Goal: Transaction & Acquisition: Subscribe to service/newsletter

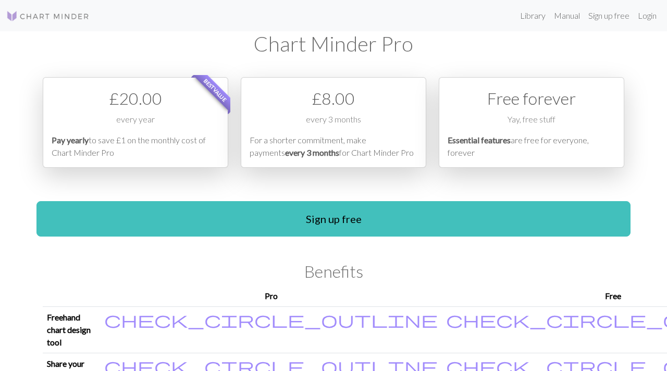
click at [353, 112] on div "£ 8.00 every 3 months For a shorter commitment, make payments every 3 months fo…" at bounding box center [334, 122] width 186 height 91
click at [106, 105] on div "£ 20.00" at bounding box center [136, 98] width 168 height 25
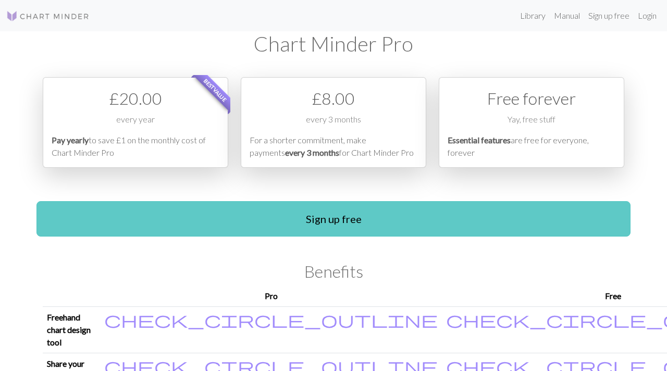
click at [208, 226] on link "Sign up free" at bounding box center [333, 218] width 594 height 35
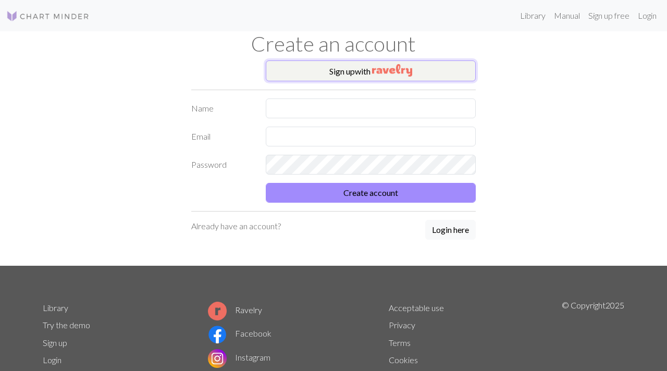
click at [382, 79] on button "Sign up with" at bounding box center [371, 70] width 211 height 21
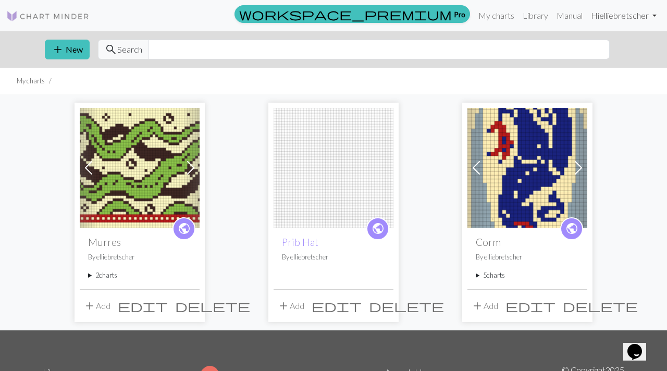
click at [601, 16] on link "Hi elliebretscher" at bounding box center [624, 15] width 74 height 21
click at [608, 42] on link "Account settings" at bounding box center [618, 44] width 67 height 21
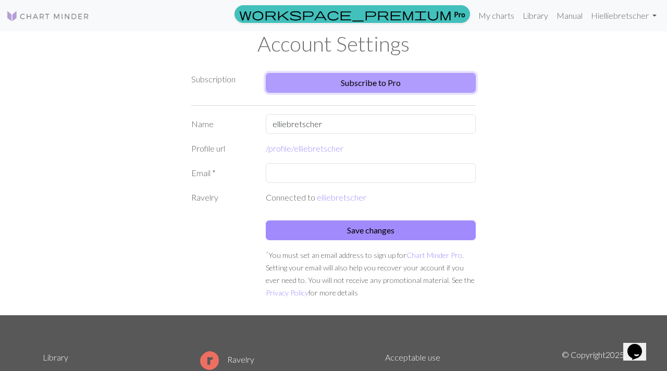
click at [335, 86] on link "Subscribe to Pro" at bounding box center [371, 83] width 211 height 20
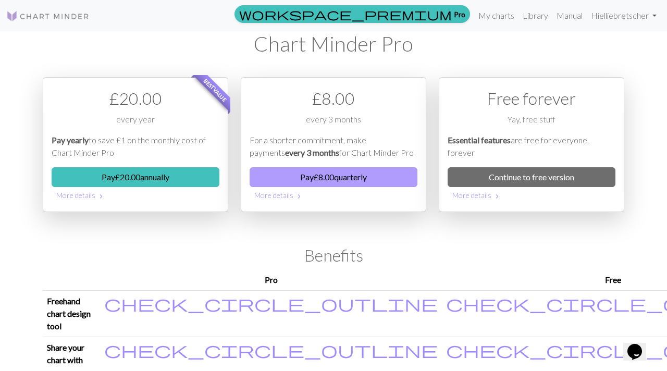
click at [330, 177] on button "Pay £ 8.00 quarterly" at bounding box center [334, 177] width 168 height 20
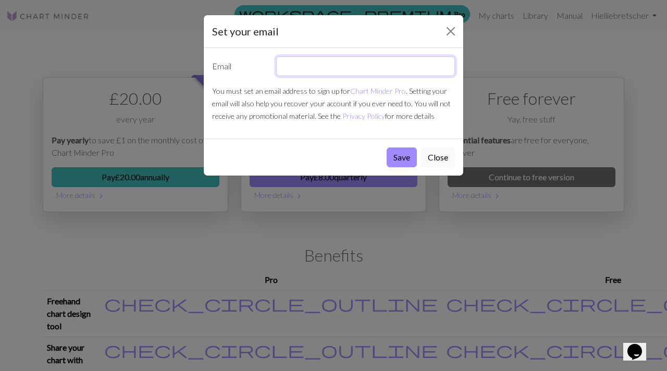
click at [302, 63] on input "text" at bounding box center [365, 66] width 179 height 20
type input "r"
type input "[EMAIL_ADDRESS][DOMAIN_NAME]"
click at [395, 162] on button "Save" at bounding box center [402, 157] width 30 height 20
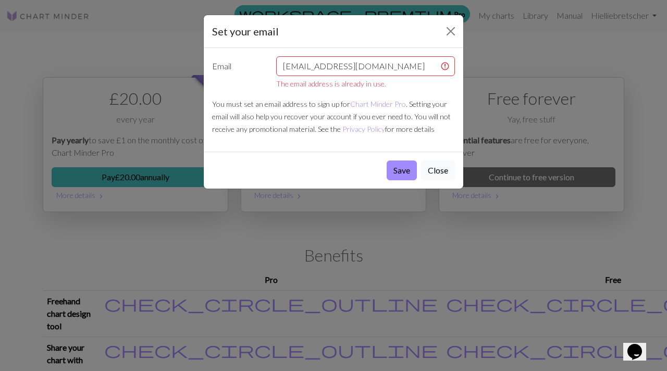
click at [441, 165] on button "Close" at bounding box center [438, 171] width 34 height 20
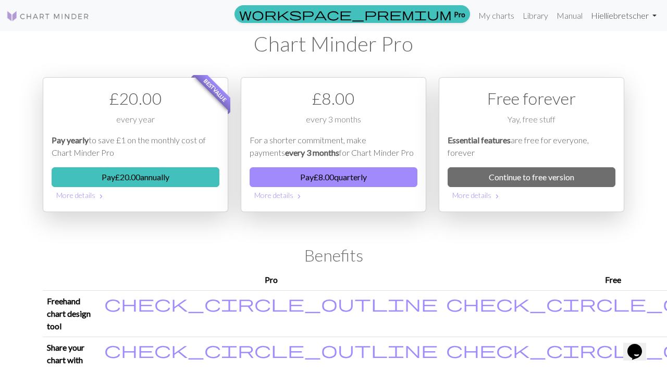
click at [622, 22] on link "Hi elliebretscher" at bounding box center [624, 15] width 74 height 21
click at [626, 40] on link "Account settings" at bounding box center [618, 44] width 67 height 21
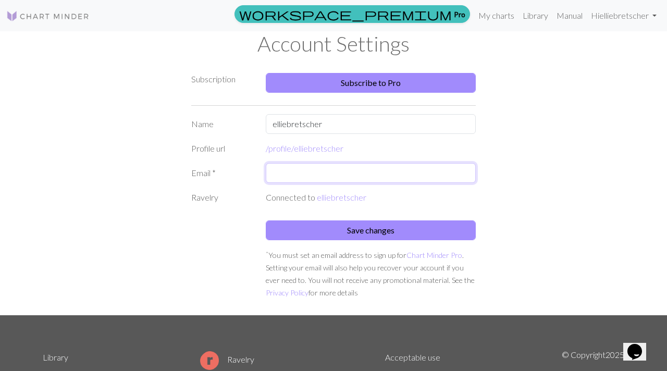
click at [315, 171] on input "text" at bounding box center [371, 173] width 211 height 20
type input "[EMAIL_ADDRESS][DOMAIN_NAME]"
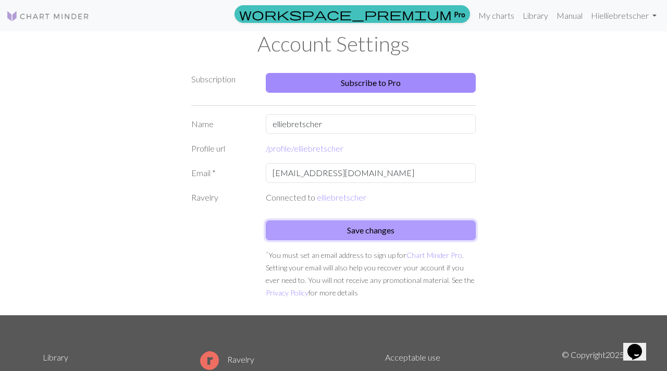
click at [391, 231] on button "Save changes" at bounding box center [371, 230] width 211 height 20
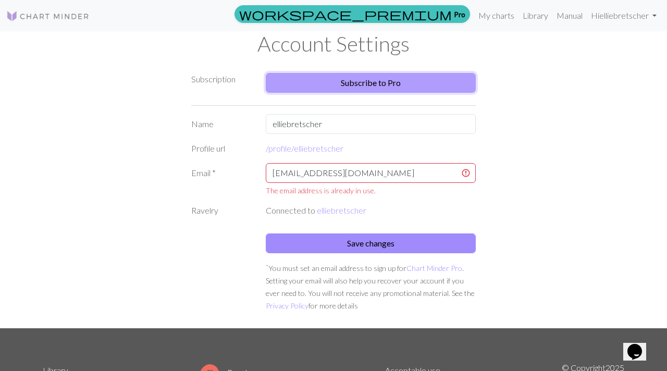
click at [392, 78] on link "Subscribe to Pro" at bounding box center [371, 83] width 211 height 20
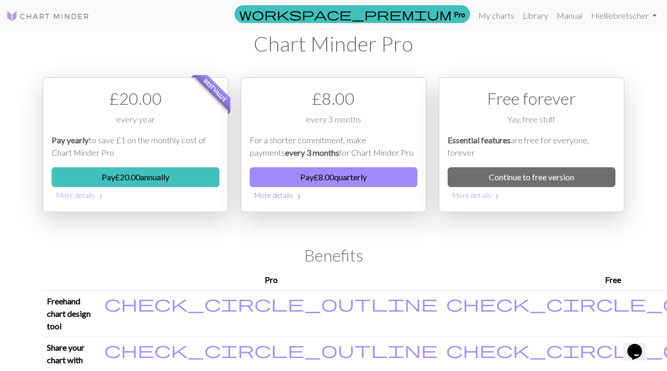
click at [277, 199] on button "More details chevron_right" at bounding box center [334, 195] width 168 height 16
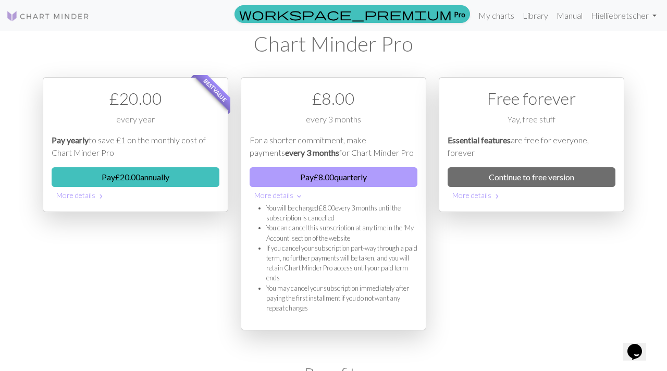
click at [289, 185] on button "Pay £ 8.00 quarterly" at bounding box center [334, 177] width 168 height 20
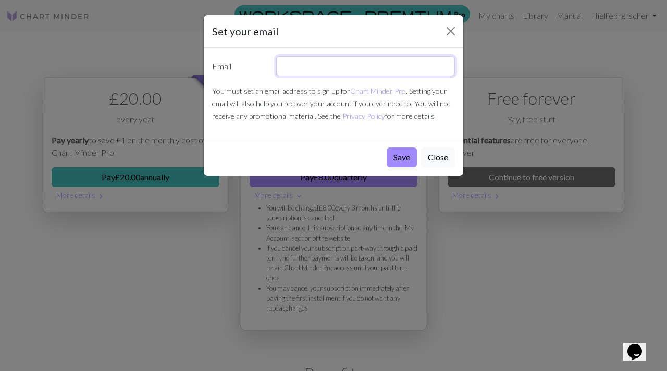
click at [360, 69] on input "text" at bounding box center [365, 66] width 179 height 20
type input "[EMAIL_ADDRESS][DOMAIN_NAME]"
click at [397, 163] on button "Save" at bounding box center [402, 157] width 30 height 20
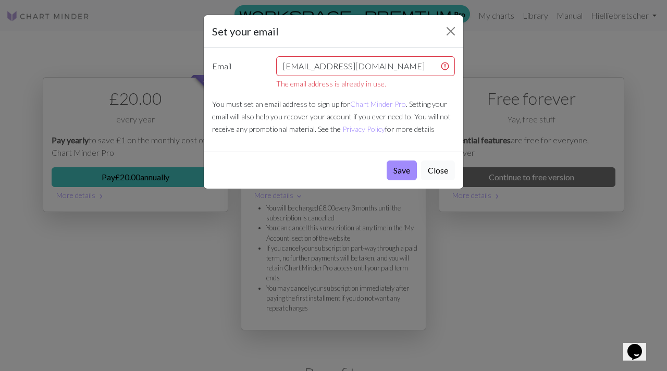
click at [434, 163] on button "Close" at bounding box center [438, 171] width 34 height 20
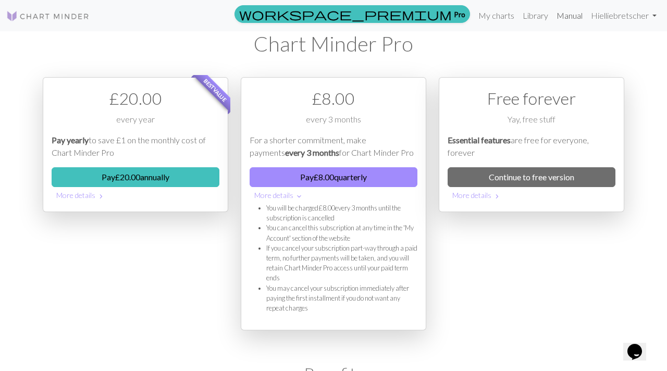
click at [573, 16] on link "Manual" at bounding box center [569, 15] width 34 height 21
